Goal: Information Seeking & Learning: Learn about a topic

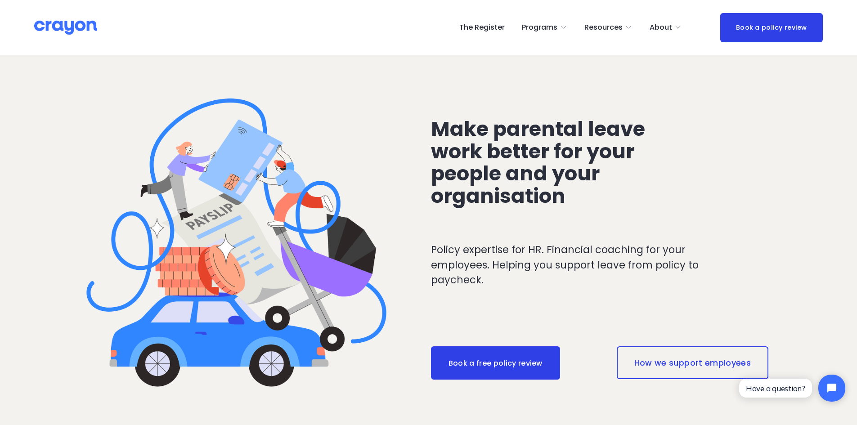
click at [479, 29] on link "The Register" at bounding box center [482, 27] width 45 height 14
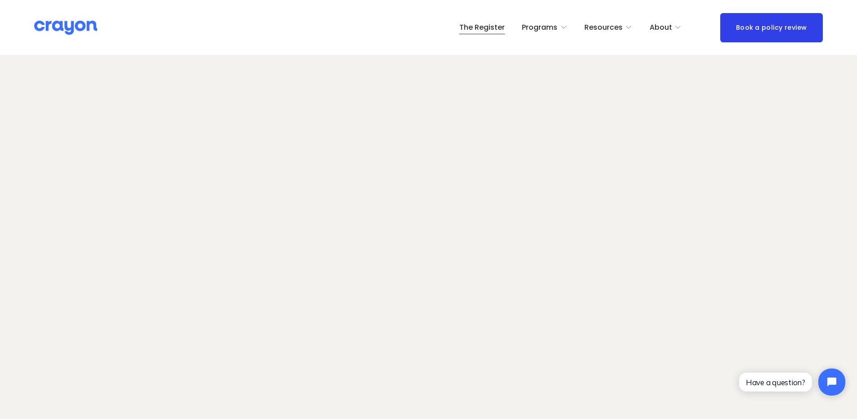
click at [769, 27] on link "Book a policy review" at bounding box center [772, 27] width 103 height 29
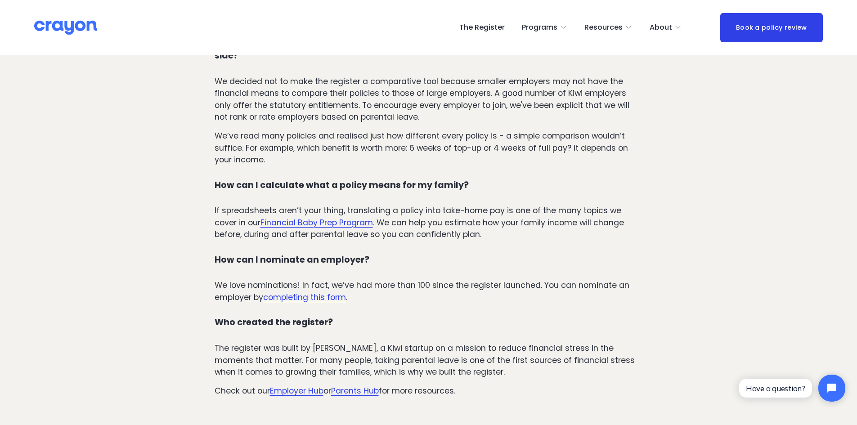
scroll to position [718, 0]
